Goal: Transaction & Acquisition: Purchase product/service

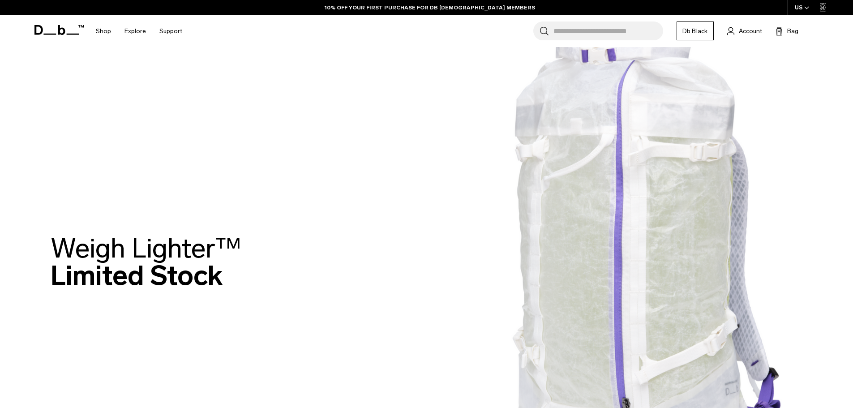
scroll to position [45, 0]
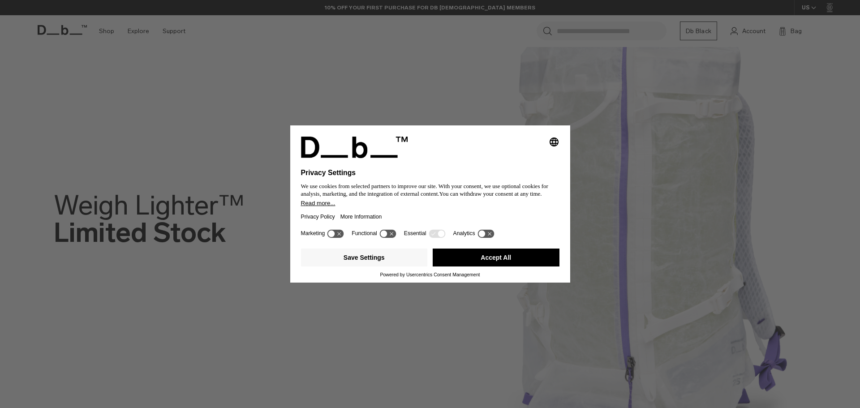
click at [474, 258] on button "Accept All" at bounding box center [496, 258] width 127 height 18
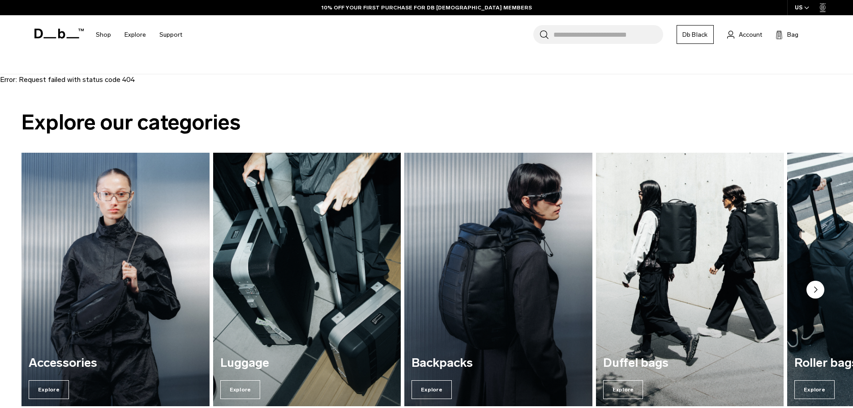
scroll to position [493, 0]
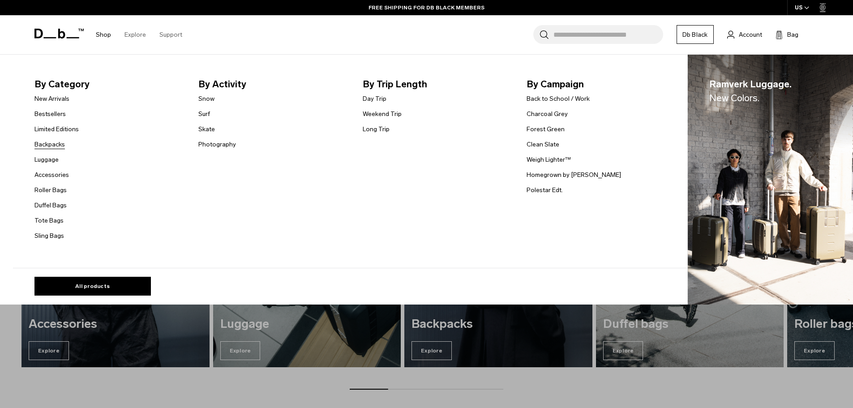
click at [59, 145] on link "Backpacks" at bounding box center [49, 144] width 30 height 9
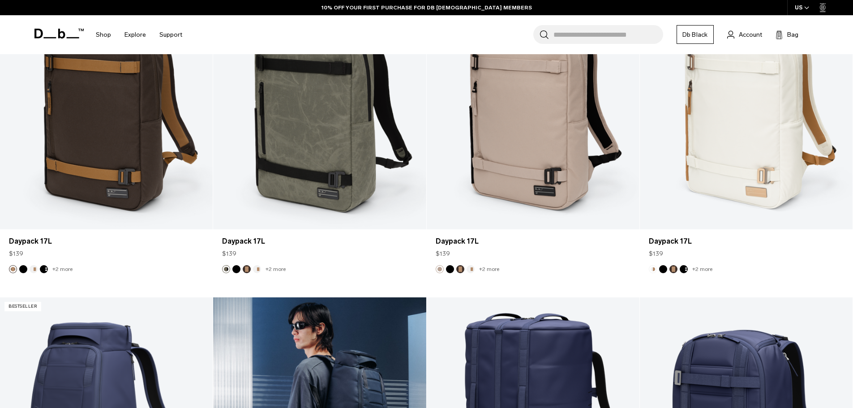
scroll to position [2643, 0]
